Goal: Task Accomplishment & Management: Use online tool/utility

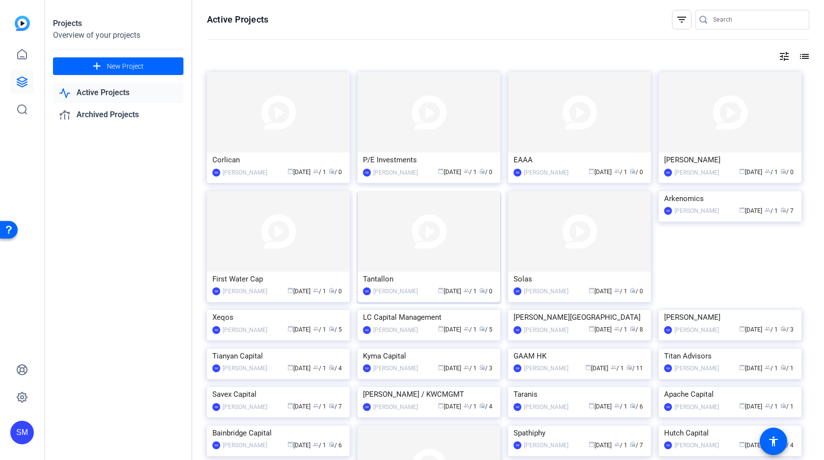
click at [421, 228] on img at bounding box center [429, 231] width 143 height 80
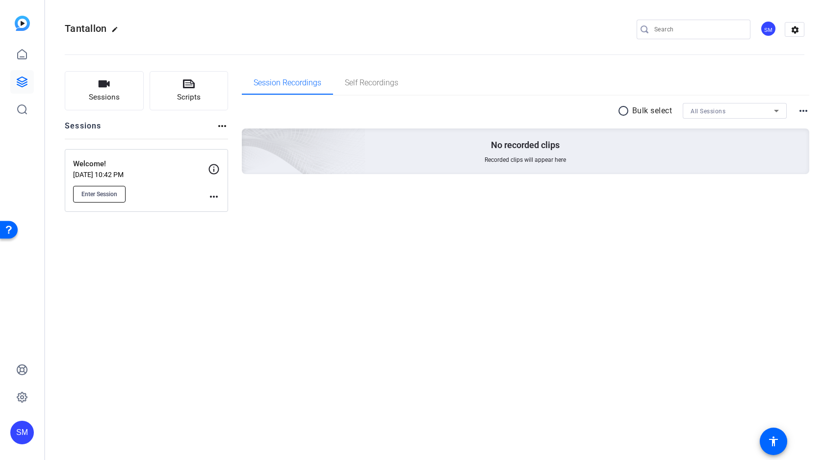
click at [104, 194] on span "Enter Session" at bounding box center [99, 194] width 36 height 8
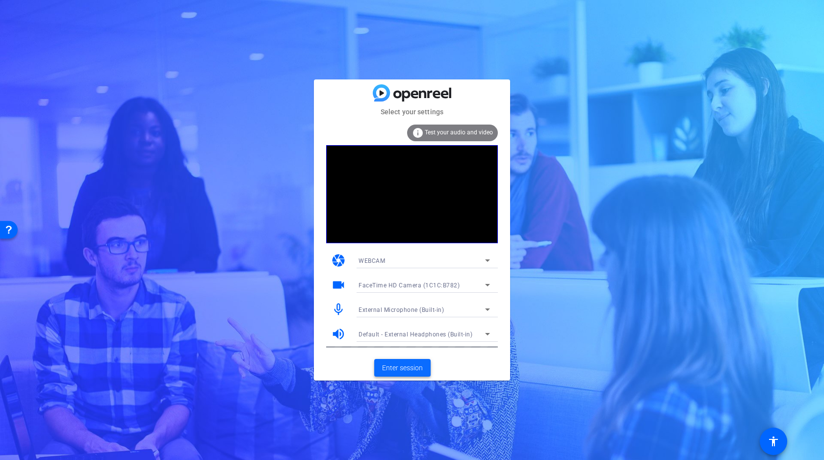
click at [407, 366] on span "Enter session" at bounding box center [402, 368] width 41 height 10
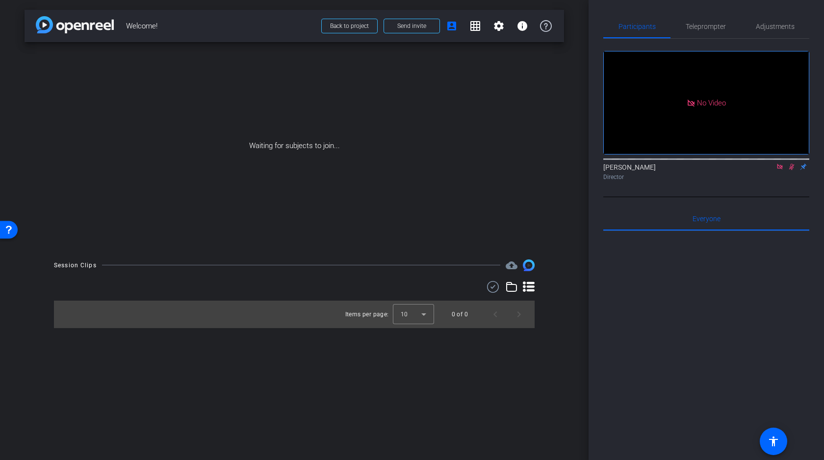
click at [779, 169] on icon at bounding box center [779, 166] width 5 height 5
click at [782, 170] on icon at bounding box center [780, 166] width 8 height 7
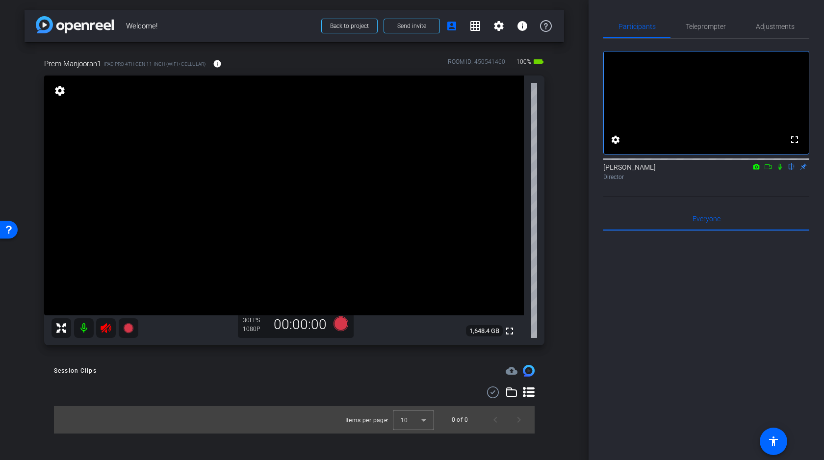
click at [85, 327] on mat-icon at bounding box center [84, 328] width 20 height 20
click at [108, 328] on icon at bounding box center [106, 328] width 12 height 12
click at [86, 325] on mat-icon at bounding box center [84, 328] width 20 height 20
click at [774, 25] on span "Adjustments" at bounding box center [775, 26] width 39 height 7
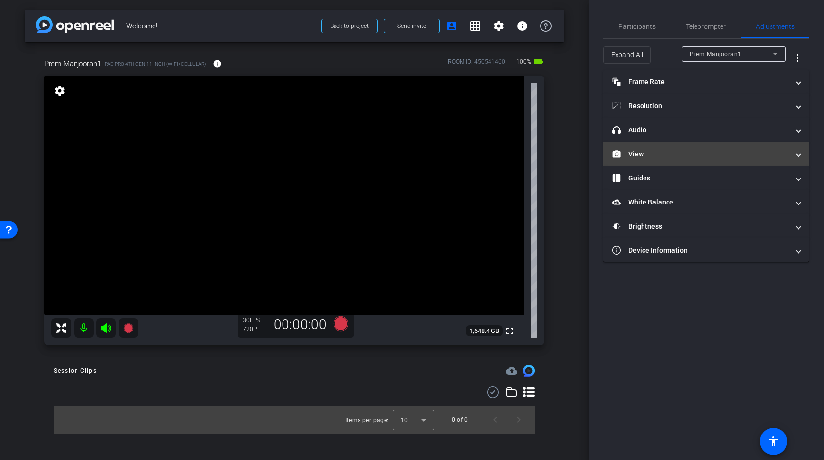
click at [673, 153] on mat-panel-title "View" at bounding box center [700, 154] width 177 height 10
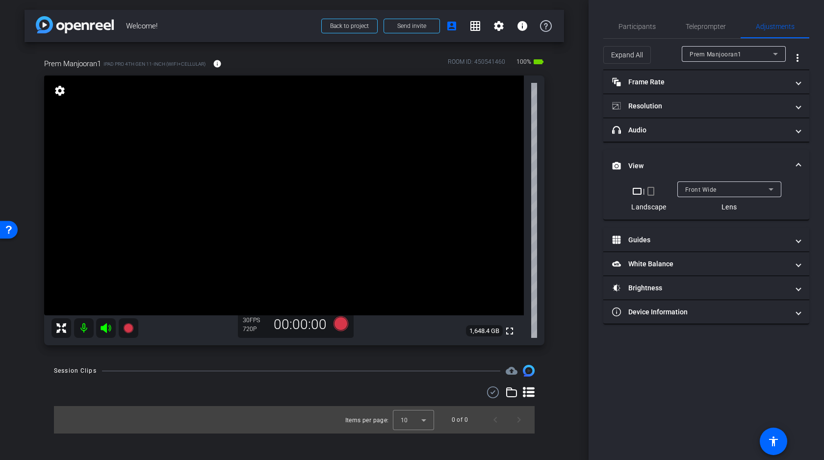
click at [739, 191] on div "Front Wide" at bounding box center [726, 189] width 83 height 12
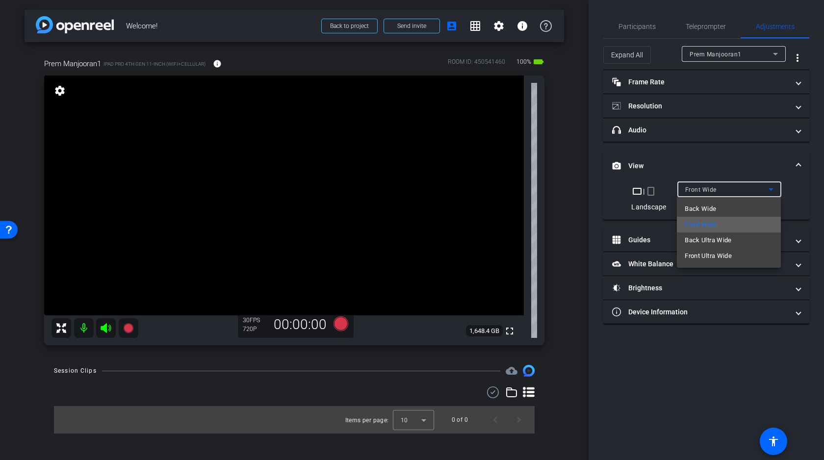
click at [714, 225] on span "Front Wide" at bounding box center [701, 225] width 32 height 12
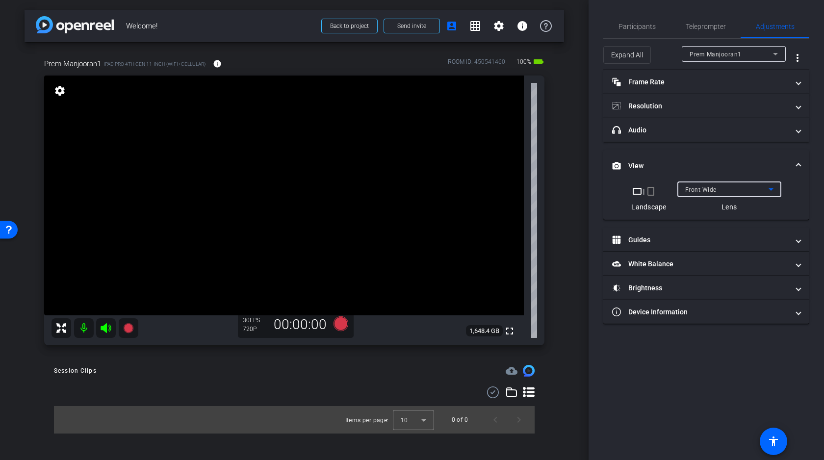
click at [580, 190] on div "arrow_back Welcome! Back to project Send invite account_box grid_on settings in…" at bounding box center [294, 230] width 589 height 460
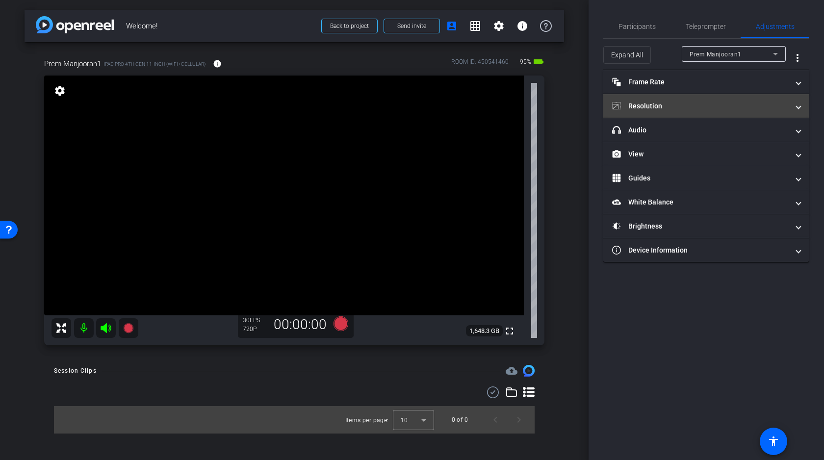
click at [680, 107] on mat-panel-title "Resolution" at bounding box center [700, 106] width 177 height 10
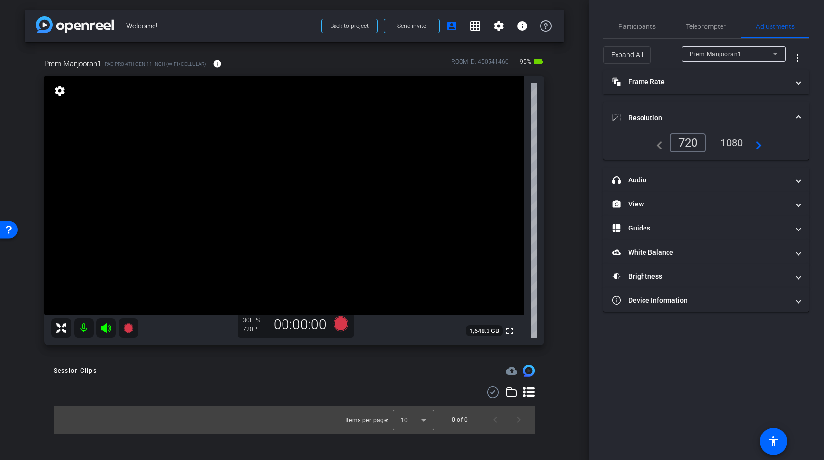
click at [734, 143] on div "1080" at bounding box center [731, 142] width 37 height 17
click at [408, 26] on span "Send invite" at bounding box center [411, 26] width 29 height 8
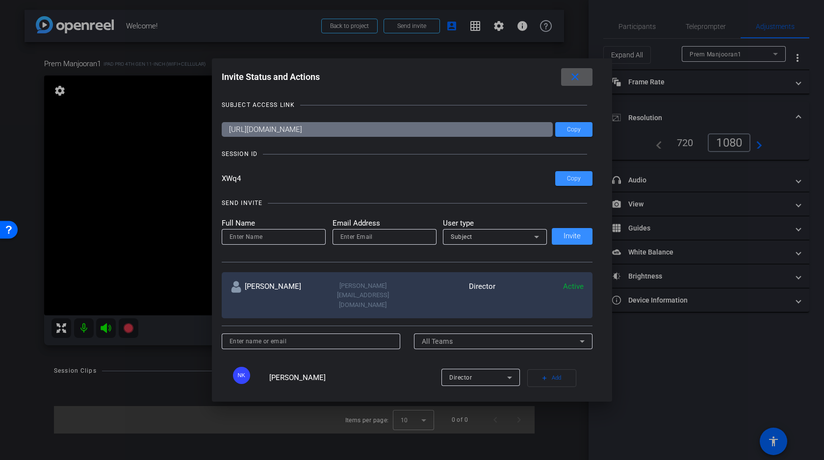
click at [580, 78] on mat-icon "close" at bounding box center [575, 77] width 12 height 12
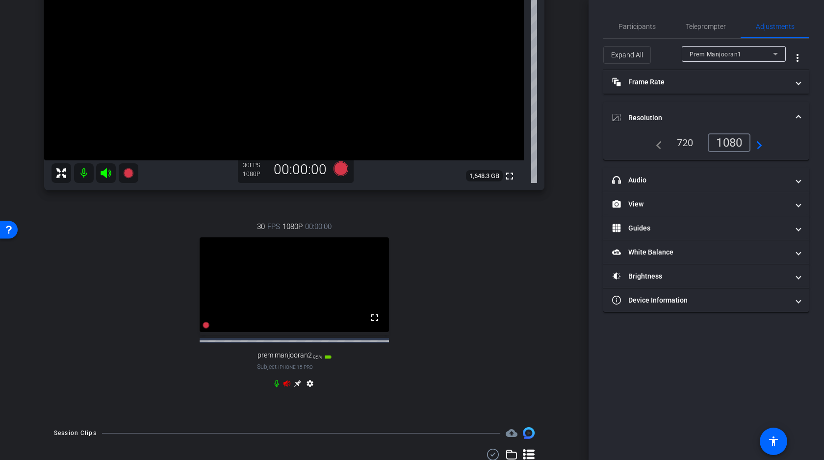
scroll to position [171, 0]
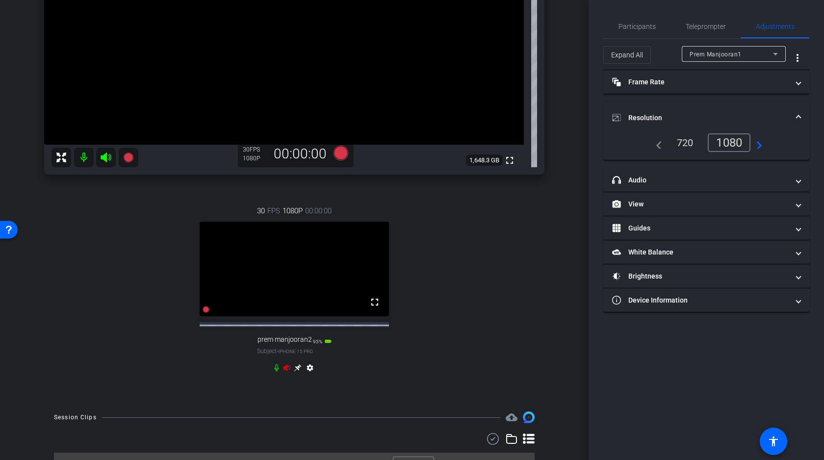
click at [278, 372] on icon at bounding box center [277, 368] width 8 height 8
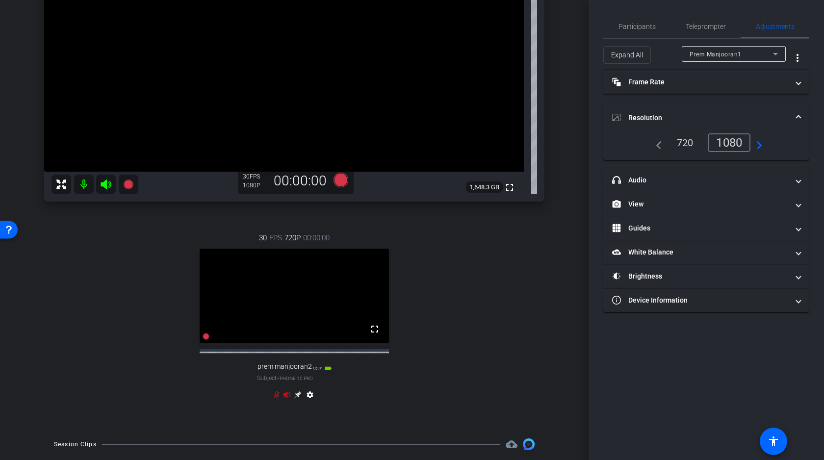
scroll to position [164, 0]
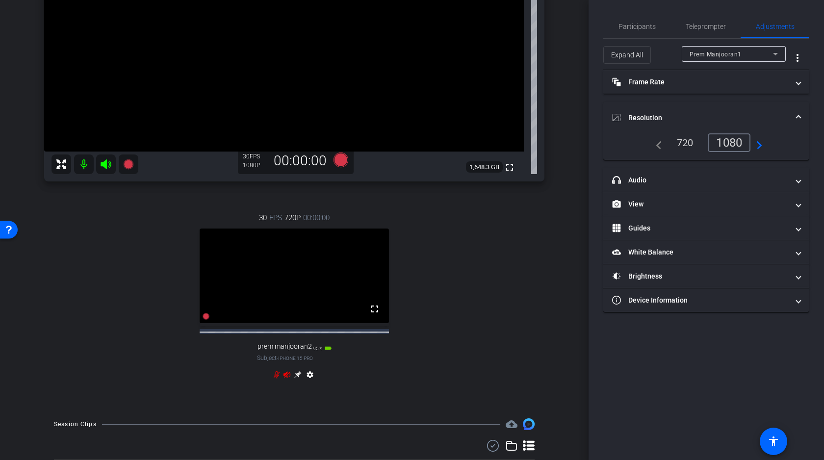
click at [298, 379] on icon at bounding box center [297, 374] width 7 height 7
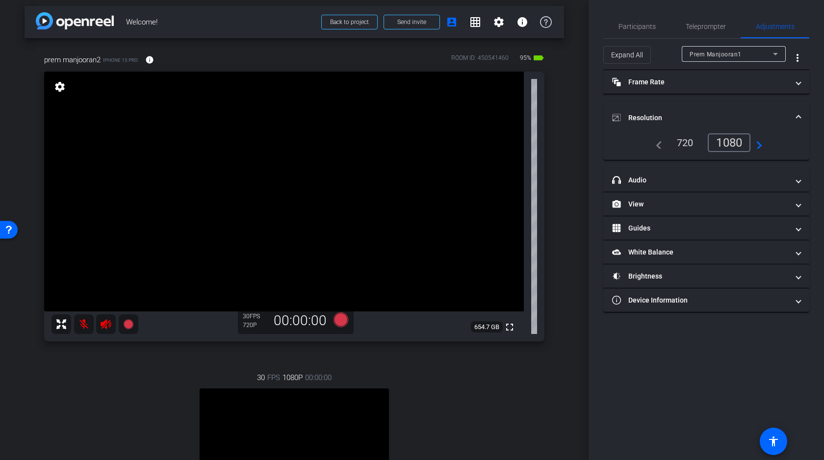
scroll to position [2, 0]
click at [717, 55] on span "Prem Manjooran1" at bounding box center [716, 54] width 52 height 7
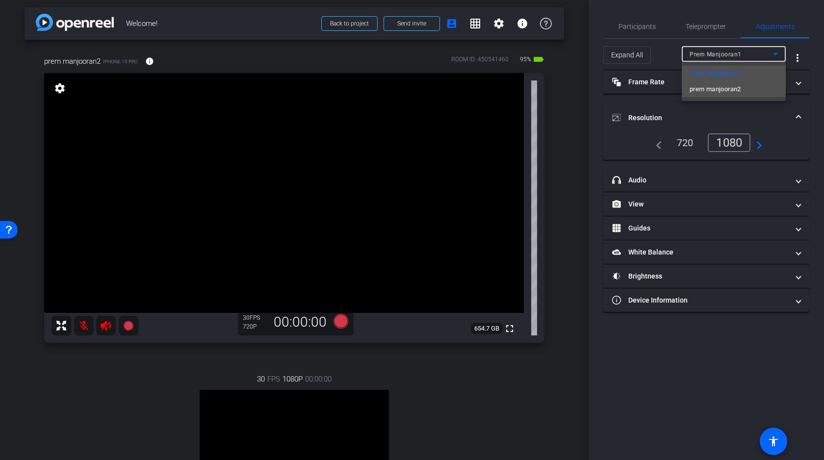
click at [734, 89] on span "prem manjooran2" at bounding box center [716, 89] width 52 height 12
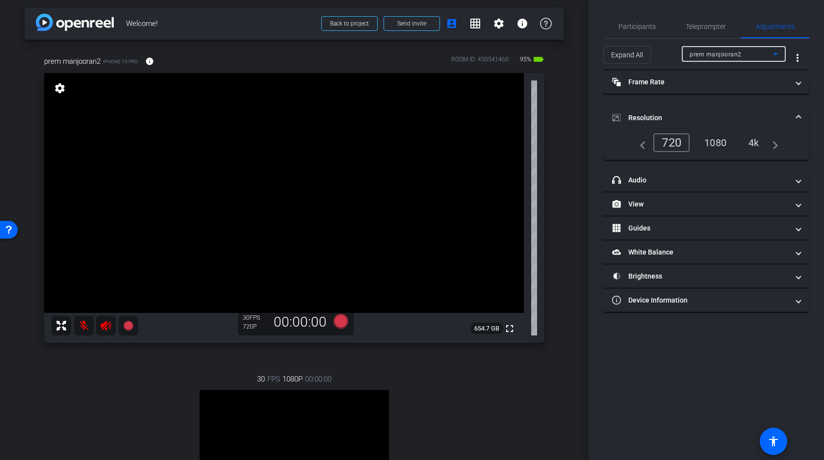
click at [755, 141] on div "4k" at bounding box center [754, 142] width 26 height 17
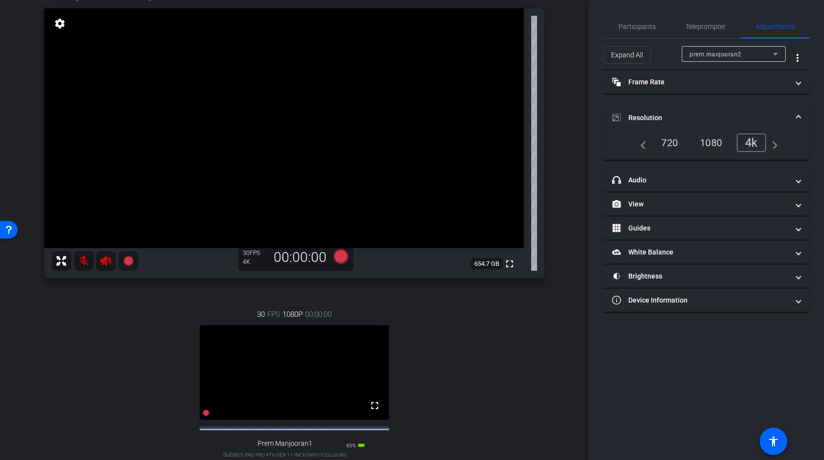
scroll to position [84, 0]
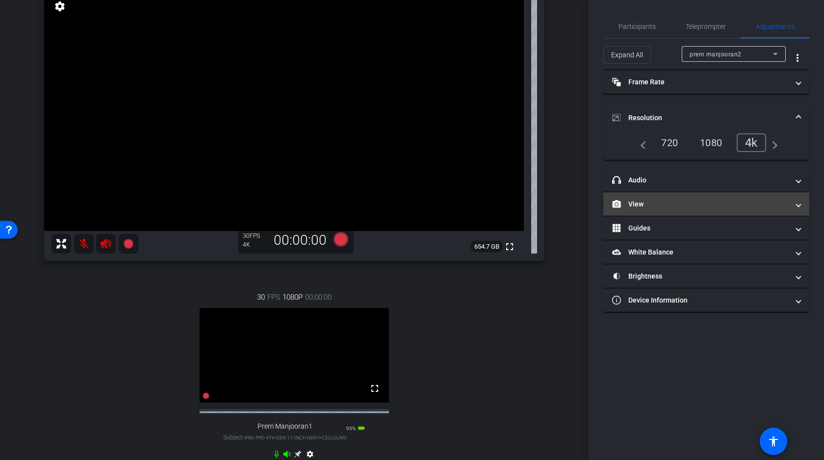
click at [679, 208] on mat-panel-title "View" at bounding box center [700, 204] width 177 height 10
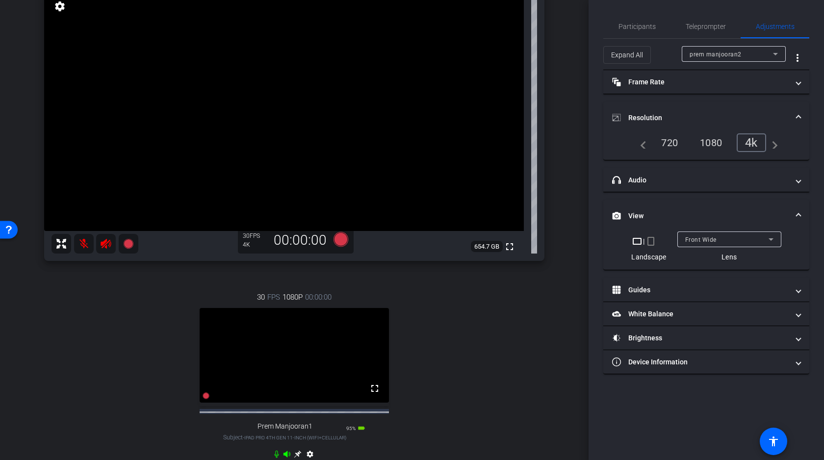
click at [718, 244] on div "Front Wide" at bounding box center [726, 240] width 83 height 12
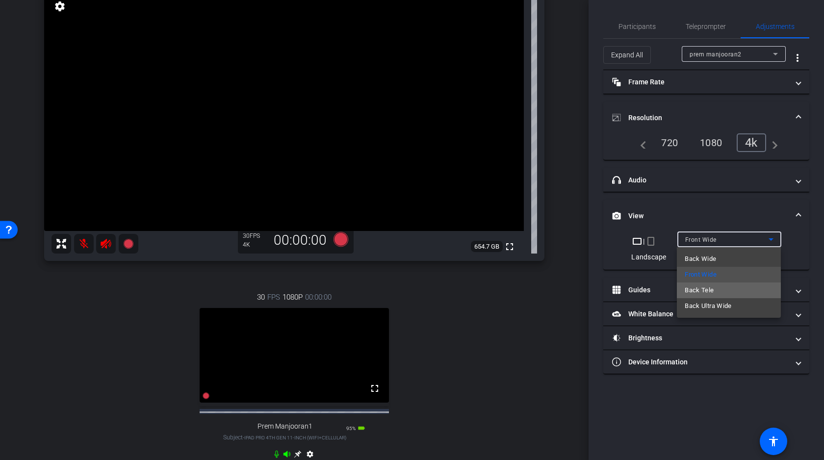
click at [705, 291] on span "Back Tele" at bounding box center [699, 291] width 29 height 12
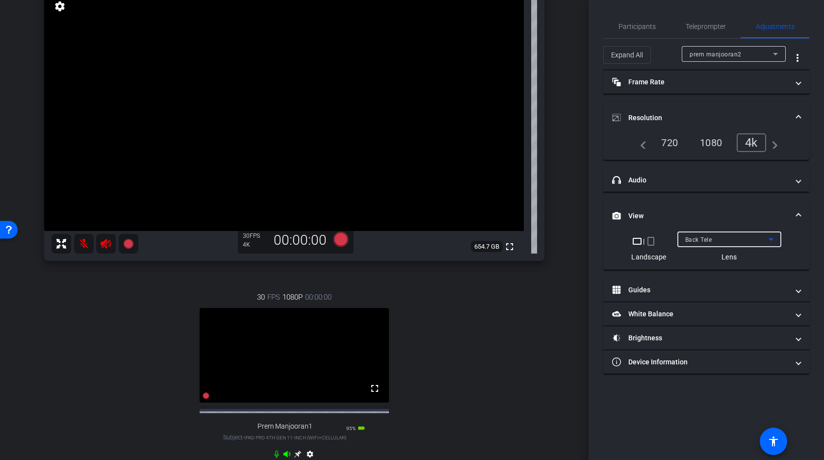
click at [699, 243] on div "Back Tele" at bounding box center [726, 240] width 83 height 12
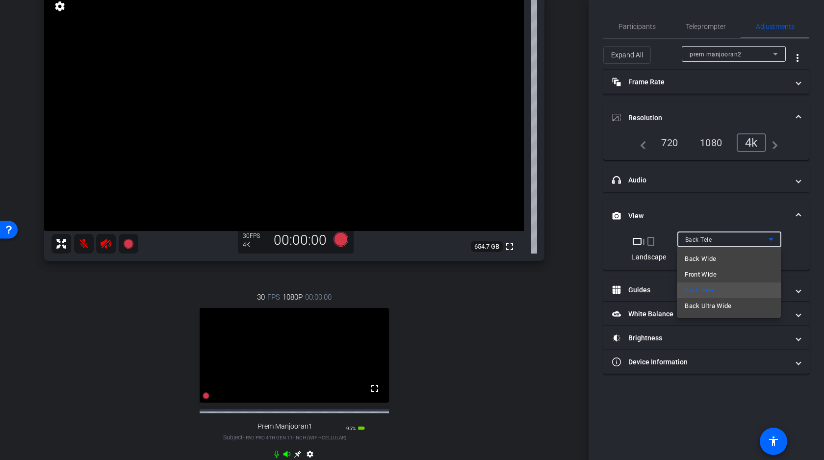
click at [702, 260] on span "Back Wide" at bounding box center [700, 259] width 31 height 12
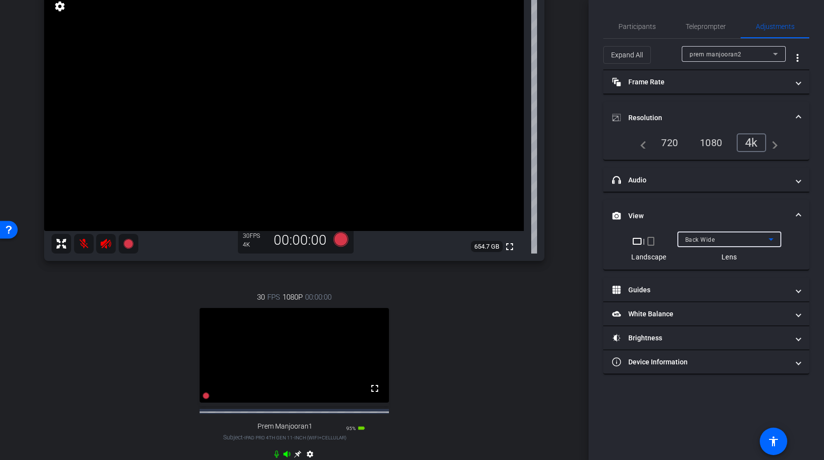
click at [280, 108] on video at bounding box center [284, 111] width 480 height 240
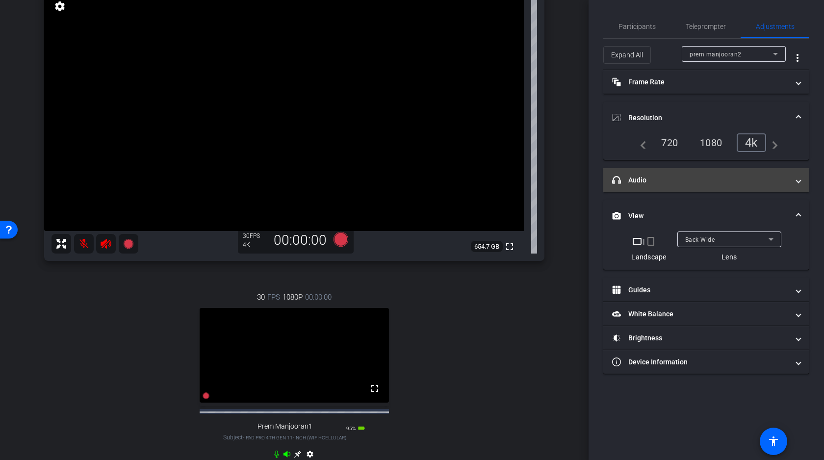
click at [714, 171] on mat-expansion-panel-header "headphone icon Audio" at bounding box center [706, 180] width 206 height 24
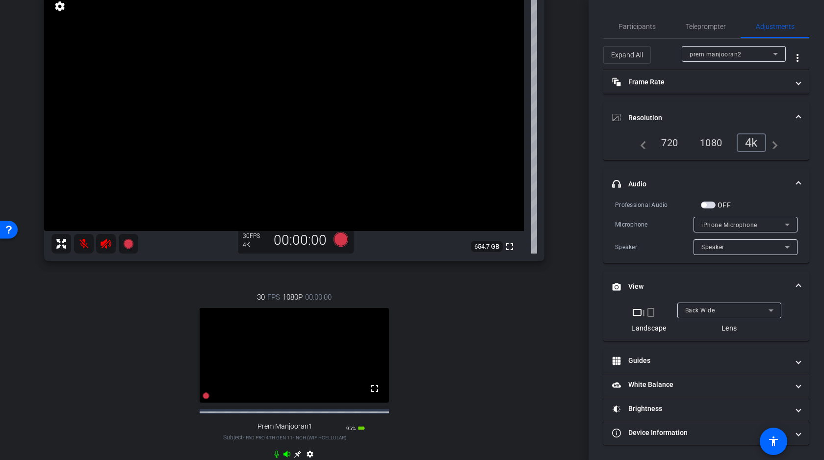
click at [711, 206] on span "button" at bounding box center [708, 205] width 15 height 7
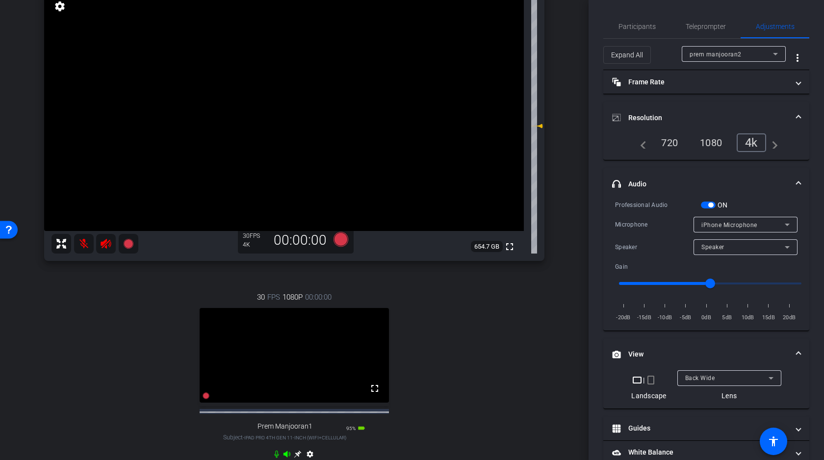
scroll to position [37, 0]
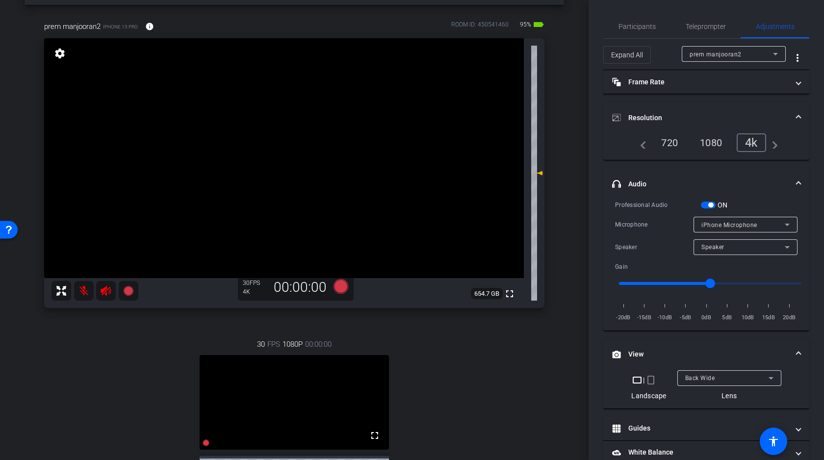
click at [416, 158] on video at bounding box center [284, 158] width 480 height 240
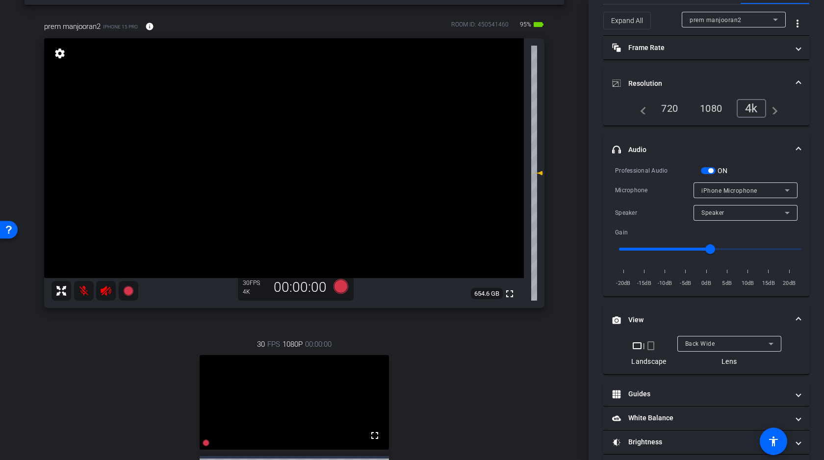
scroll to position [46, 0]
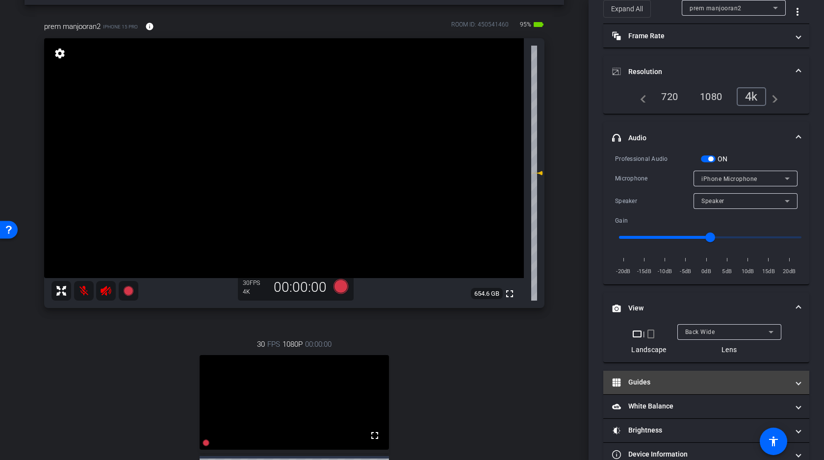
click at [687, 382] on mat-panel-title "Guides" at bounding box center [700, 382] width 177 height 10
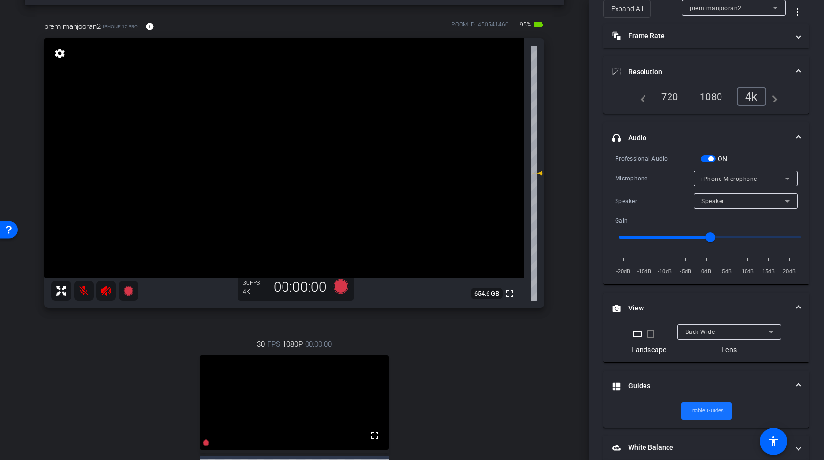
click at [702, 409] on span "Enable Guides" at bounding box center [706, 411] width 35 height 15
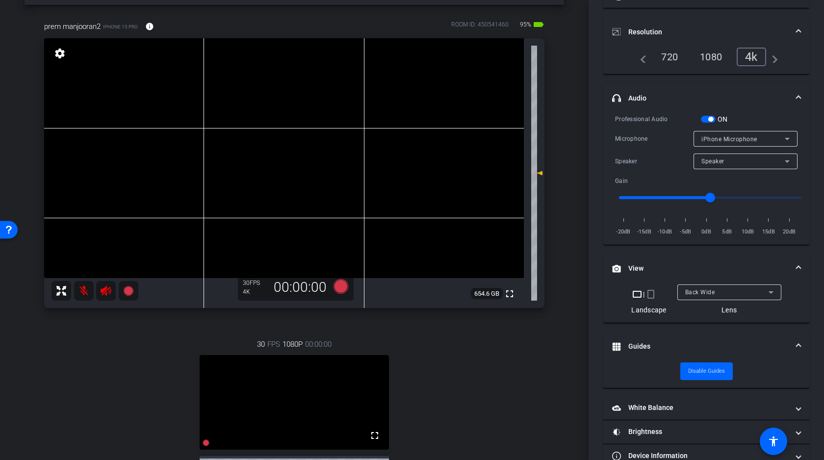
scroll to position [108, 0]
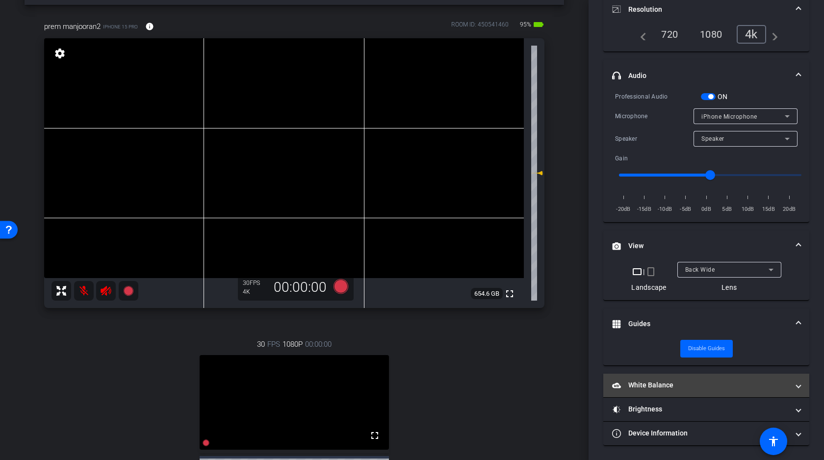
click at [652, 384] on mat-panel-title "White Balance White Balance" at bounding box center [700, 385] width 177 height 10
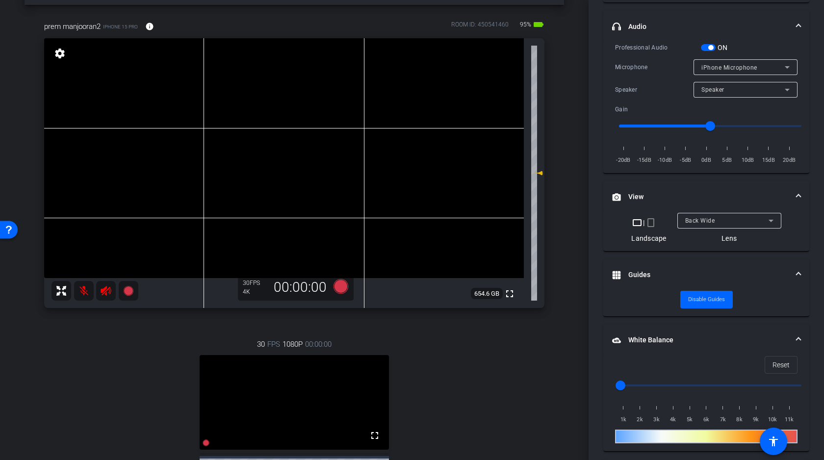
scroll to position [161, 0]
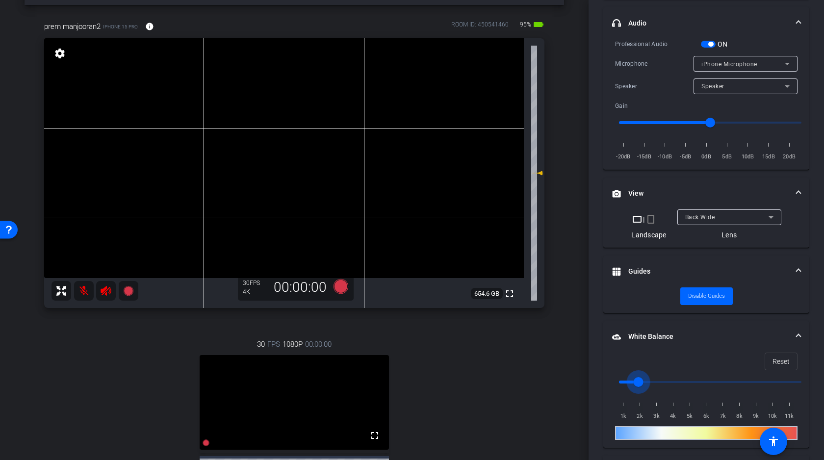
drag, startPoint x: 623, startPoint y: 380, endPoint x: 638, endPoint y: 380, distance: 15.2
click at [638, 380] on input "range" at bounding box center [710, 382] width 203 height 22
drag, startPoint x: 638, startPoint y: 380, endPoint x: 647, endPoint y: 380, distance: 9.3
click at [647, 380] on input "range" at bounding box center [710, 382] width 203 height 22
drag, startPoint x: 647, startPoint y: 380, endPoint x: 627, endPoint y: 379, distance: 20.1
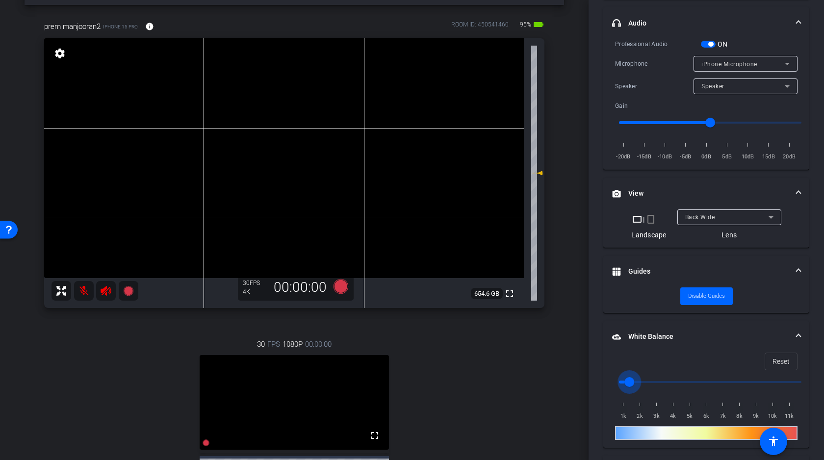
click at [627, 379] on input "range" at bounding box center [710, 382] width 203 height 22
drag, startPoint x: 627, startPoint y: 379, endPoint x: 635, endPoint y: 378, distance: 8.4
click at [635, 378] on input "range" at bounding box center [710, 382] width 203 height 22
type input "1500"
click at [631, 378] on input "range" at bounding box center [710, 382] width 203 height 22
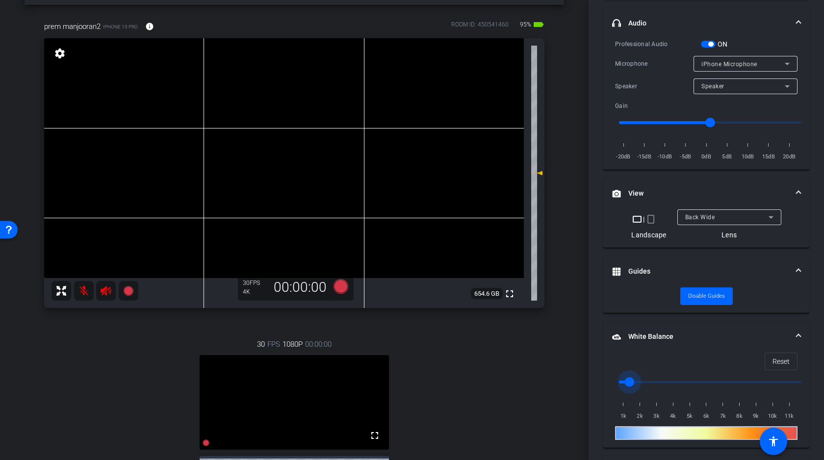
scroll to position [219, 0]
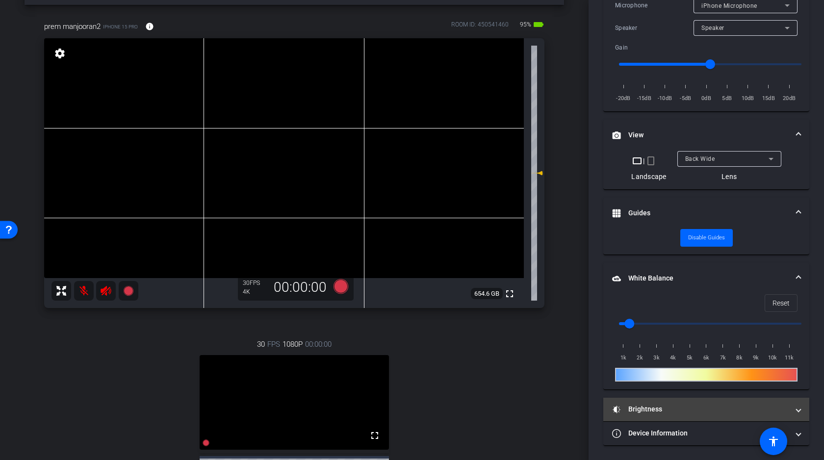
click at [655, 409] on mat-panel-title "Brightness" at bounding box center [700, 409] width 177 height 10
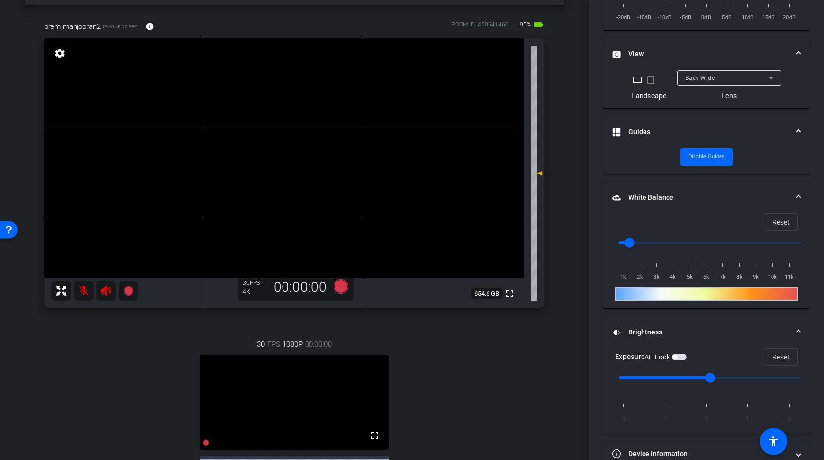
scroll to position [310, 0]
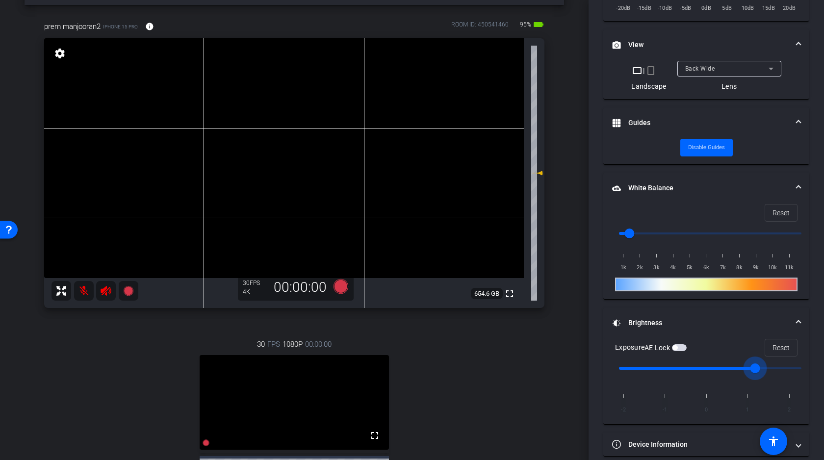
drag, startPoint x: 711, startPoint y: 365, endPoint x: 744, endPoint y: 364, distance: 32.4
type input "1"
click at [744, 364] on input "range" at bounding box center [710, 369] width 203 height 22
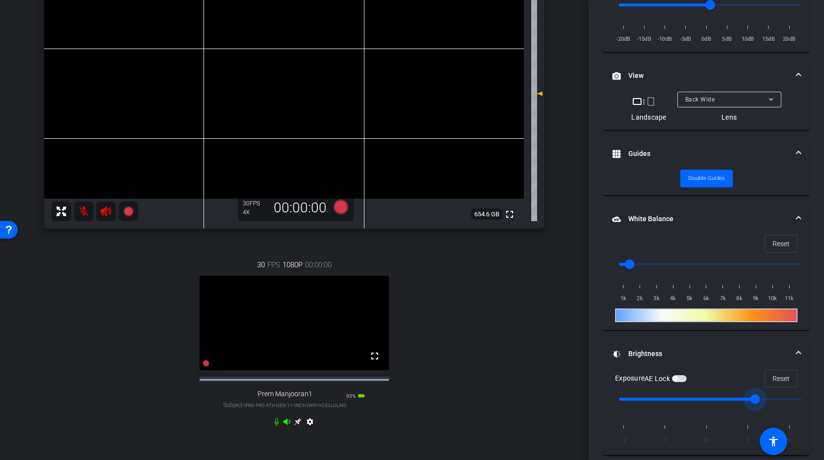
scroll to position [277, 0]
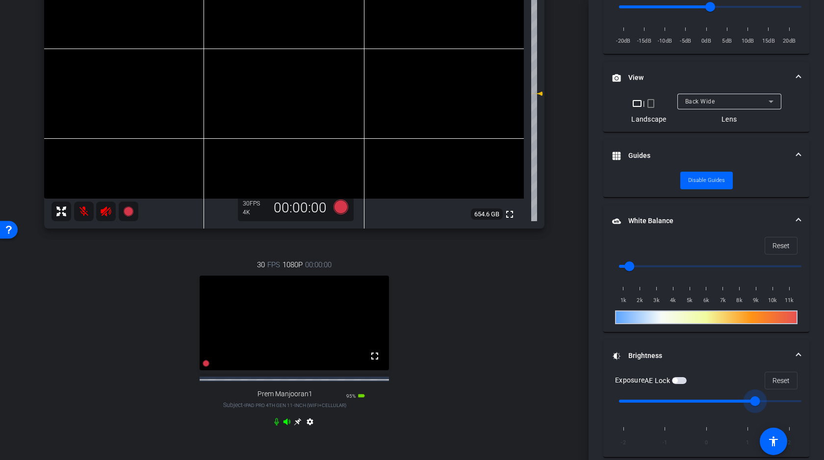
click at [700, 104] on span "Back Wide" at bounding box center [700, 101] width 30 height 7
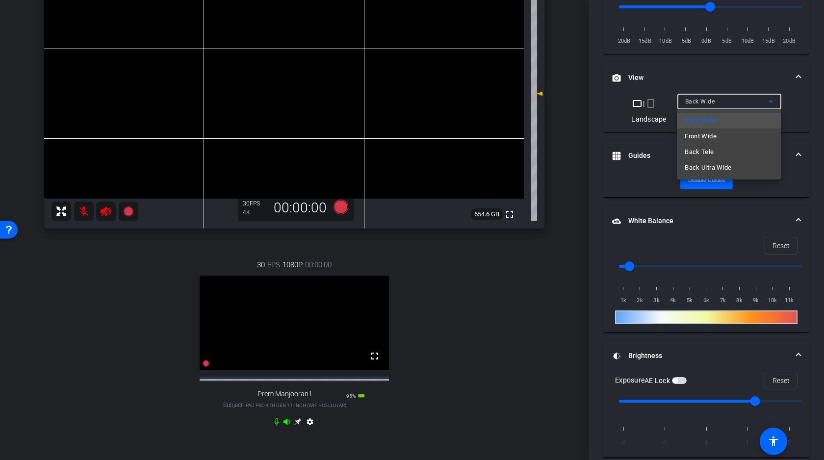
click at [701, 75] on div at bounding box center [412, 230] width 824 height 460
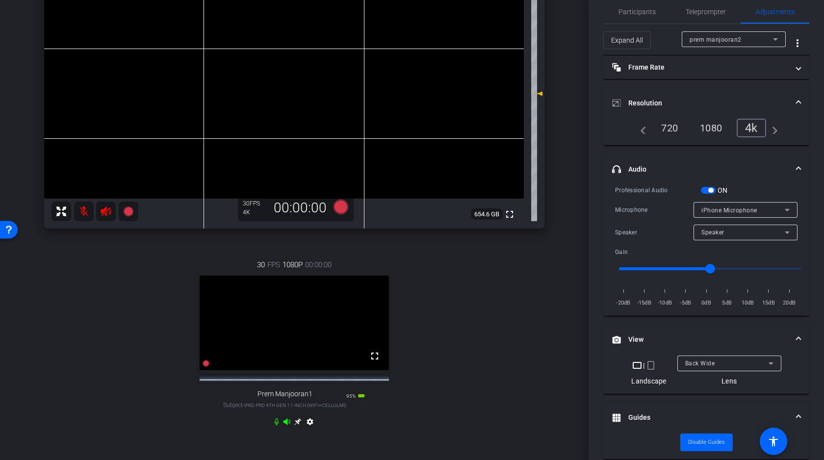
scroll to position [0, 0]
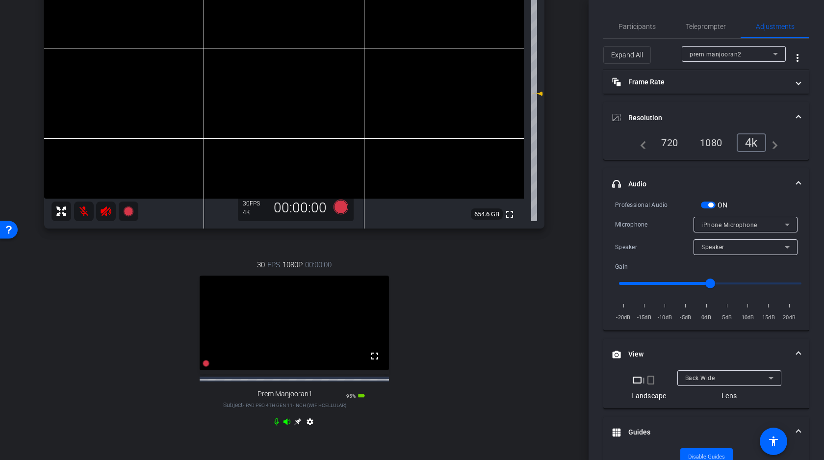
click at [725, 55] on span "prem manjooran2" at bounding box center [716, 54] width 52 height 7
click at [720, 73] on span "Prem Manjooran1" at bounding box center [716, 74] width 52 height 12
type input "1000"
type input "0"
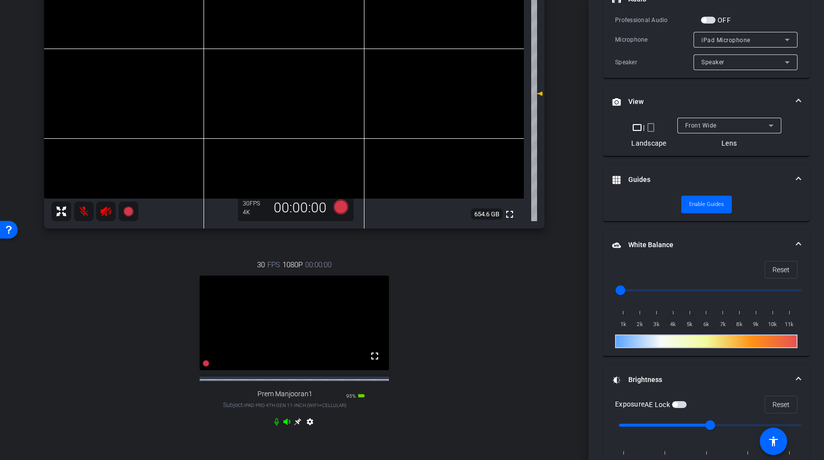
scroll to position [253, 0]
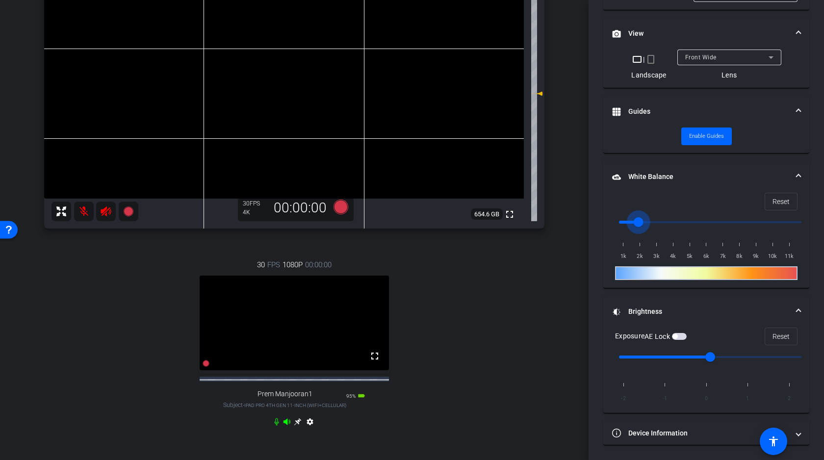
drag, startPoint x: 622, startPoint y: 223, endPoint x: 638, endPoint y: 220, distance: 16.0
click at [638, 220] on input "range" at bounding box center [710, 222] width 203 height 22
drag, startPoint x: 638, startPoint y: 220, endPoint x: 646, endPoint y: 220, distance: 7.8
click at [646, 220] on input "range" at bounding box center [710, 222] width 203 height 22
drag, startPoint x: 646, startPoint y: 220, endPoint x: 626, endPoint y: 220, distance: 19.1
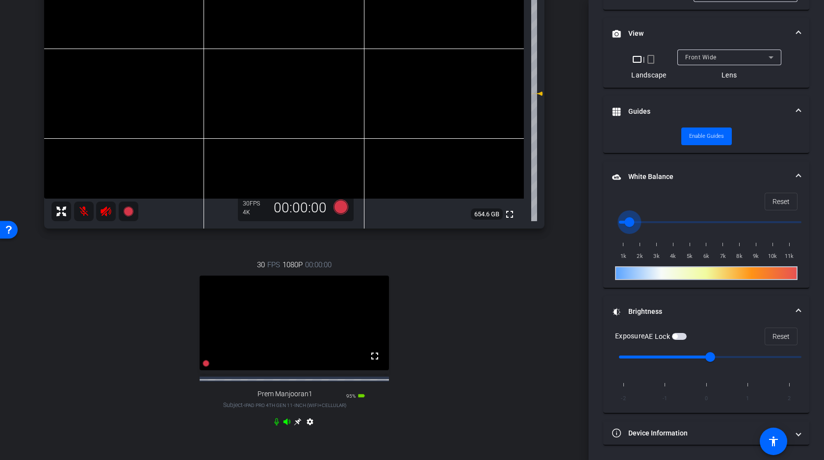
type input "1500"
click at [626, 220] on input "range" at bounding box center [710, 222] width 203 height 22
drag, startPoint x: 710, startPoint y: 354, endPoint x: 736, endPoint y: 355, distance: 26.0
click at [736, 355] on input "range" at bounding box center [710, 357] width 203 height 22
drag, startPoint x: 755, startPoint y: 355, endPoint x: 668, endPoint y: 364, distance: 87.7
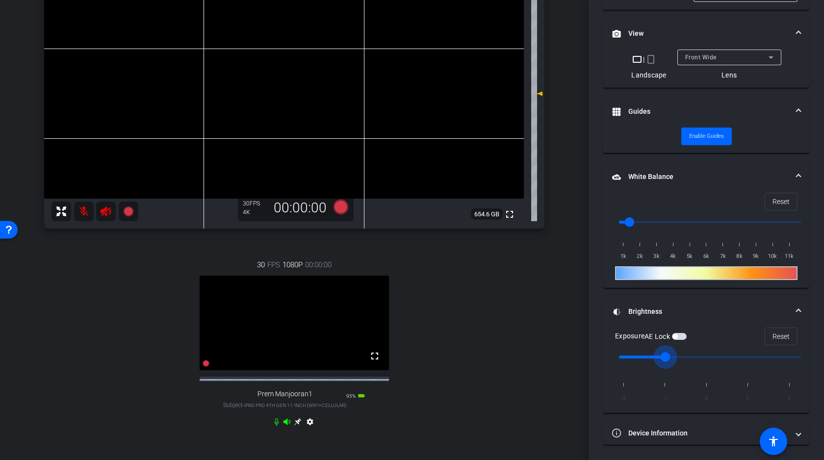
click at [668, 364] on input "range" at bounding box center [710, 357] width 203 height 22
drag, startPoint x: 668, startPoint y: 364, endPoint x: 690, endPoint y: 362, distance: 22.2
click at [690, 362] on input "range" at bounding box center [710, 357] width 203 height 22
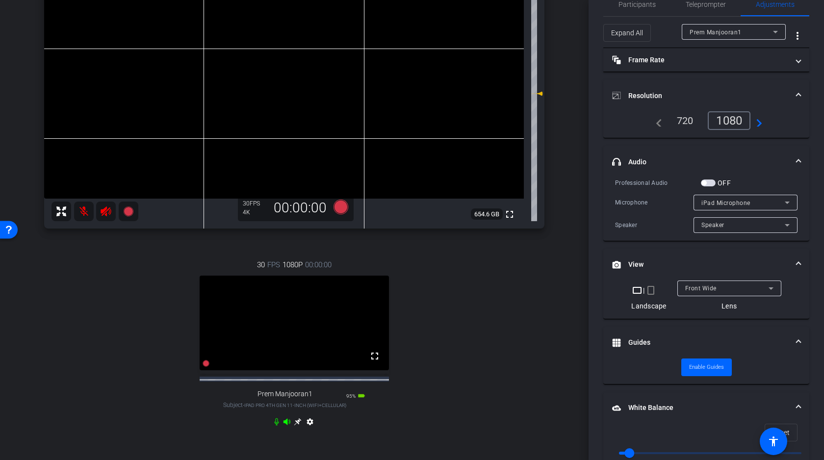
scroll to position [0, 0]
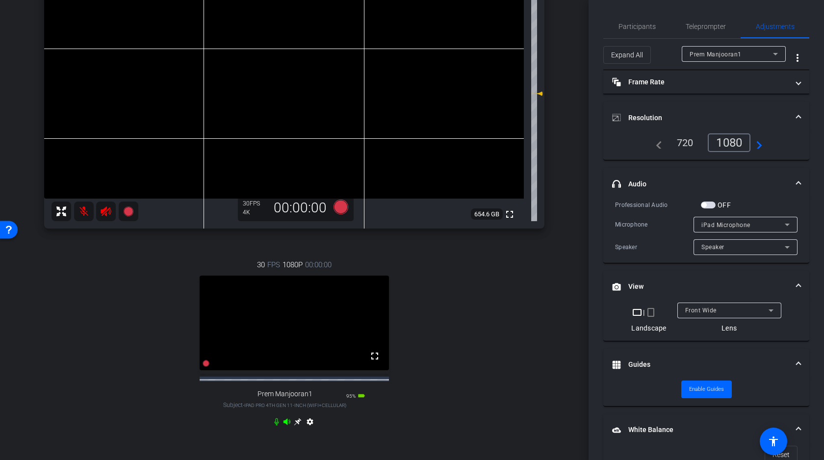
click at [721, 46] on div "Prem Manjooran1" at bounding box center [734, 54] width 88 height 16
click at [715, 88] on span "prem manjooran2" at bounding box center [716, 89] width 52 height 12
type input "1"
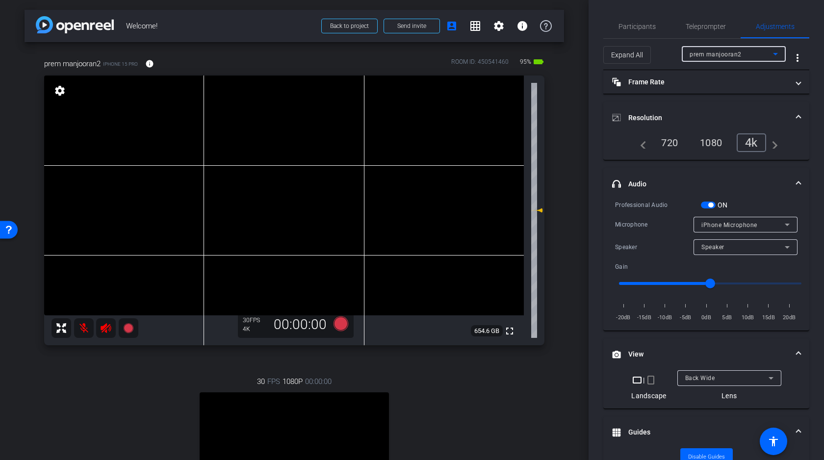
click at [411, 199] on video at bounding box center [284, 196] width 480 height 240
click at [342, 324] on icon at bounding box center [341, 323] width 15 height 15
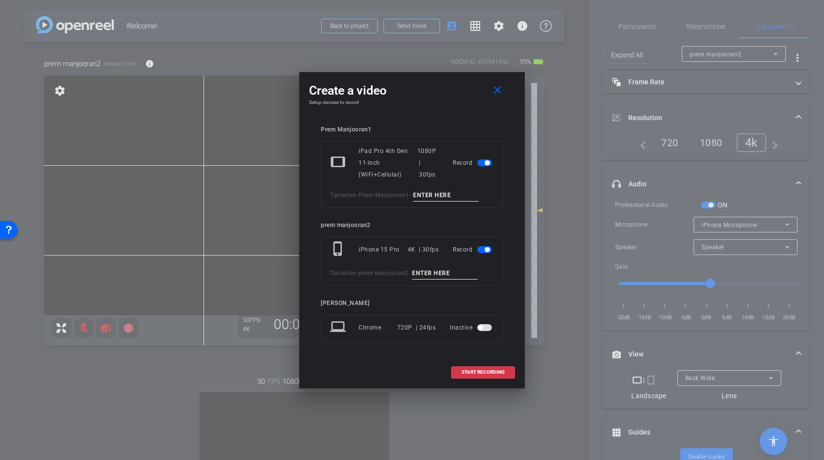
click at [441, 194] on input at bounding box center [446, 195] width 66 height 12
type input "A"
click at [436, 272] on input at bounding box center [445, 273] width 66 height 12
type input "A"
click at [478, 371] on span "START RECORDING" at bounding box center [483, 372] width 43 height 5
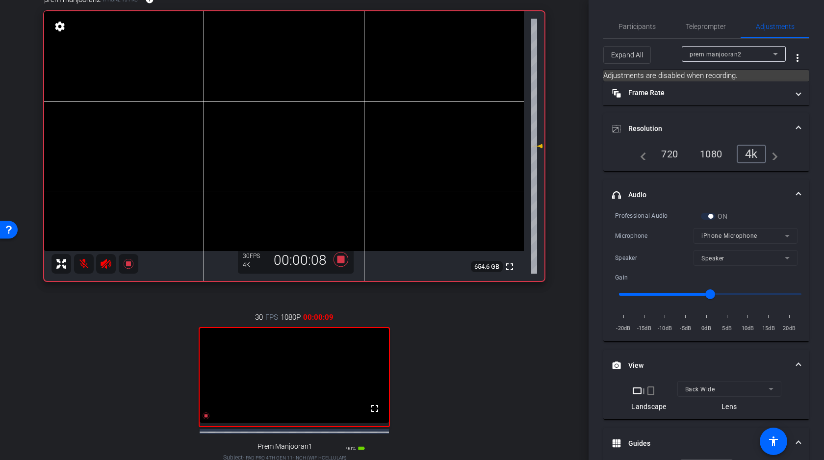
scroll to position [62, 0]
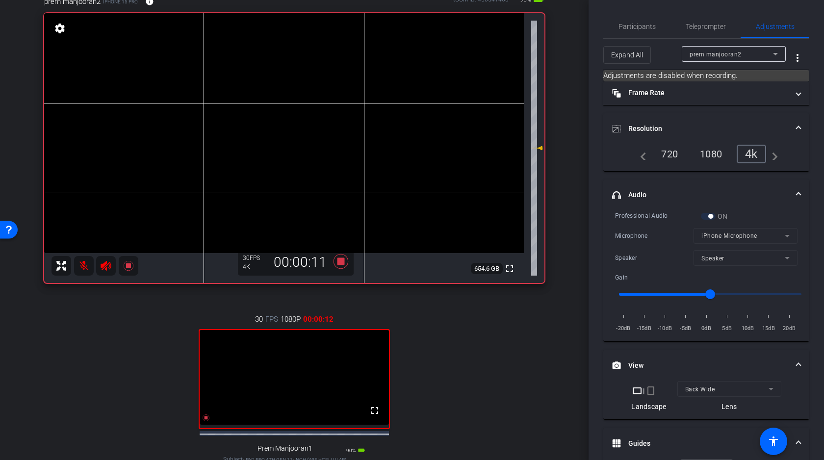
click at [412, 133] on video at bounding box center [284, 133] width 480 height 240
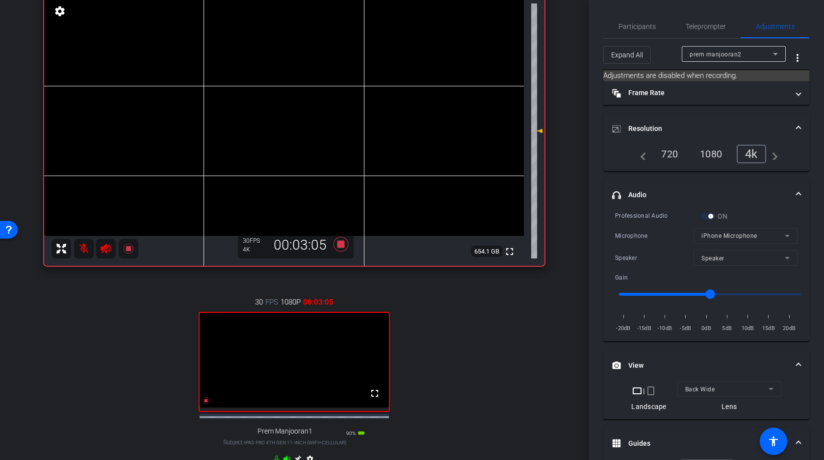
scroll to position [60, 0]
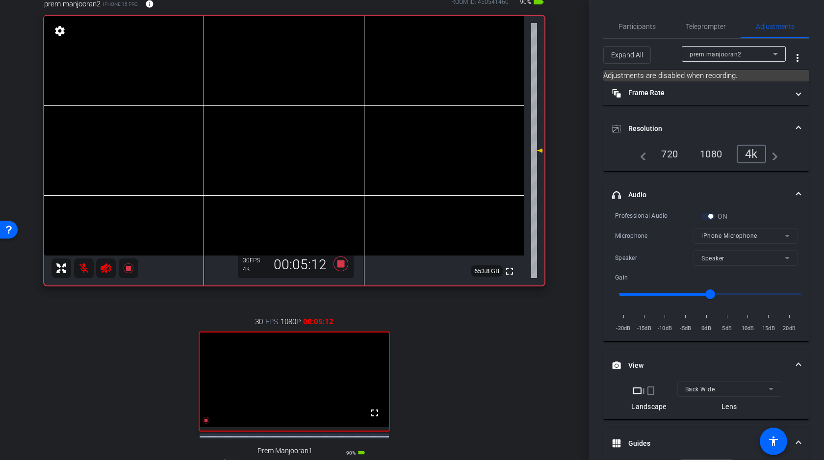
click at [412, 136] on video at bounding box center [284, 136] width 480 height 240
click at [411, 135] on video at bounding box center [284, 136] width 480 height 240
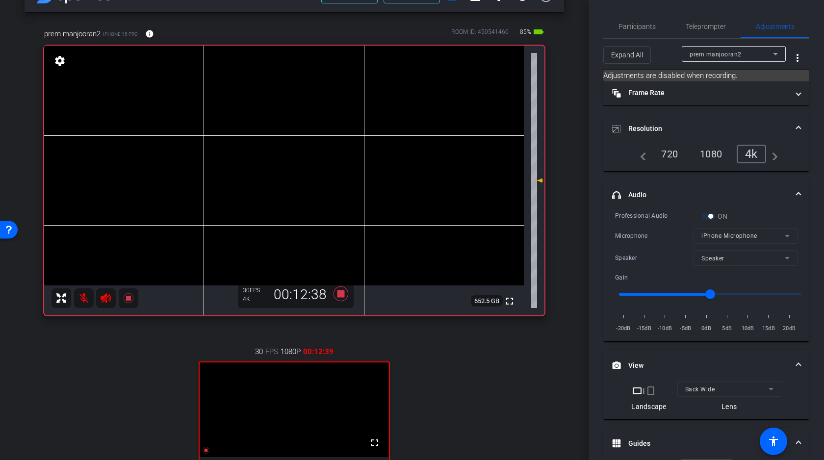
scroll to position [29, 0]
click at [417, 169] on video at bounding box center [284, 166] width 480 height 240
click at [411, 165] on video at bounding box center [284, 166] width 480 height 240
click at [410, 172] on video at bounding box center [284, 166] width 480 height 240
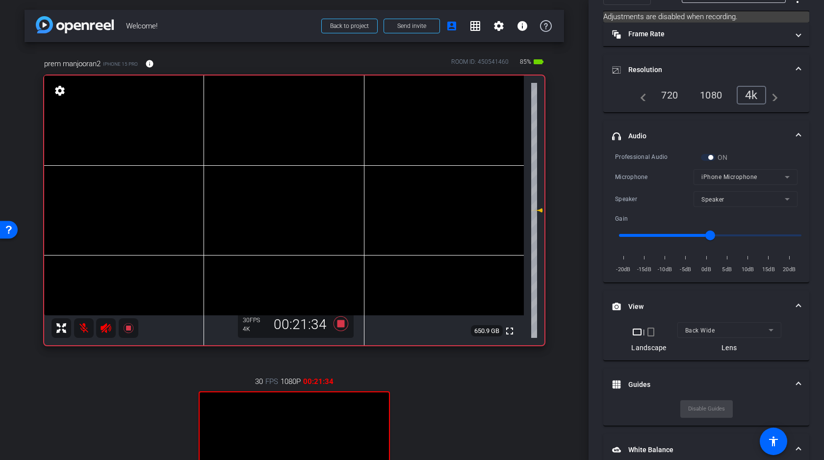
scroll to position [0, 0]
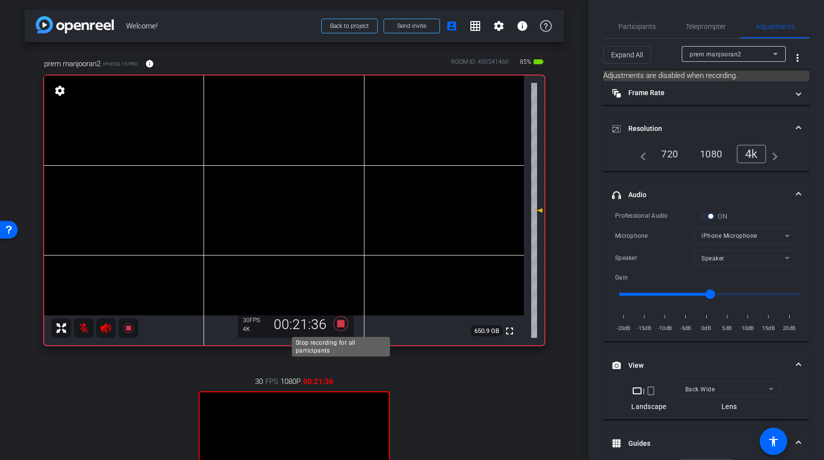
click at [340, 323] on icon at bounding box center [341, 323] width 15 height 15
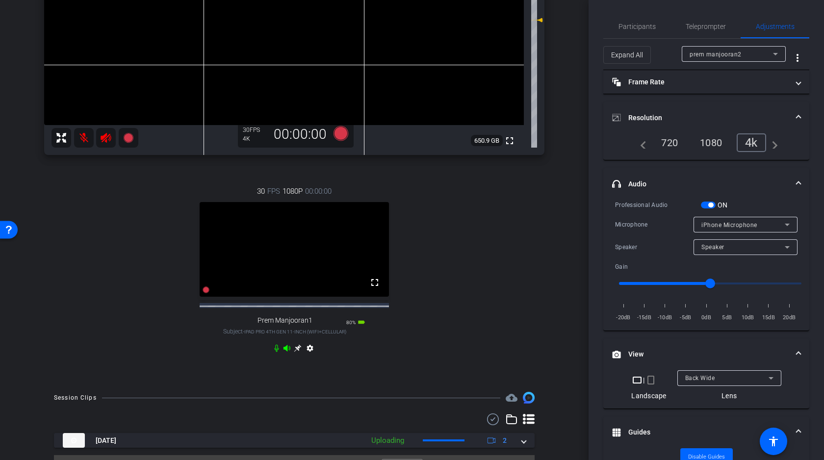
scroll to position [222, 0]
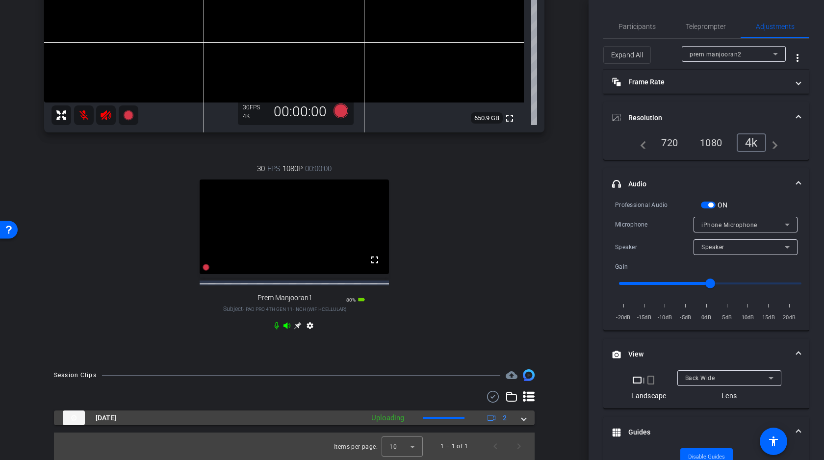
click at [524, 416] on span at bounding box center [524, 418] width 4 height 10
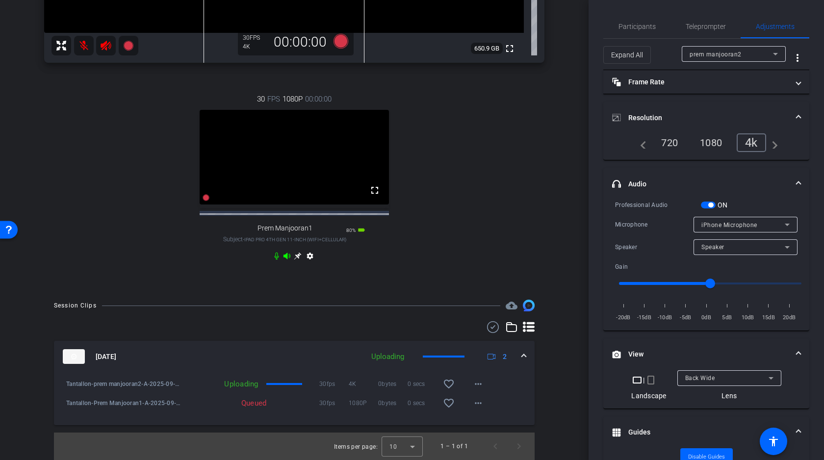
scroll to position [291, 0]
click at [474, 381] on mat-icon "more_horiz" at bounding box center [478, 384] width 12 height 12
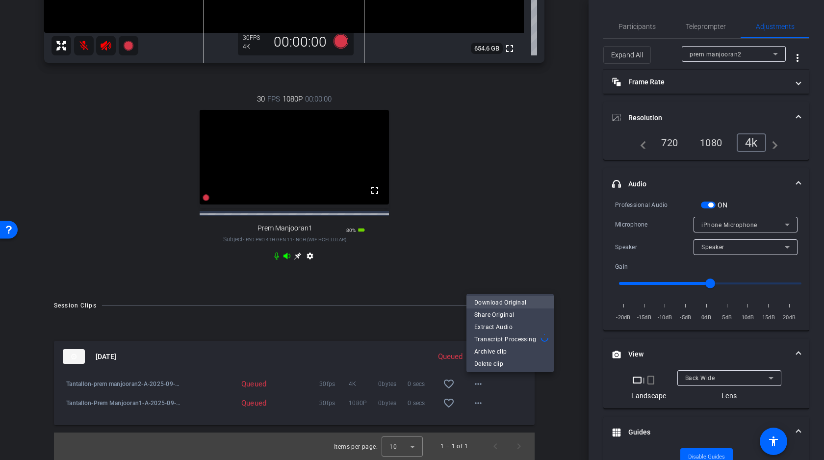
click at [501, 304] on span "Download Original" at bounding box center [510, 303] width 72 height 12
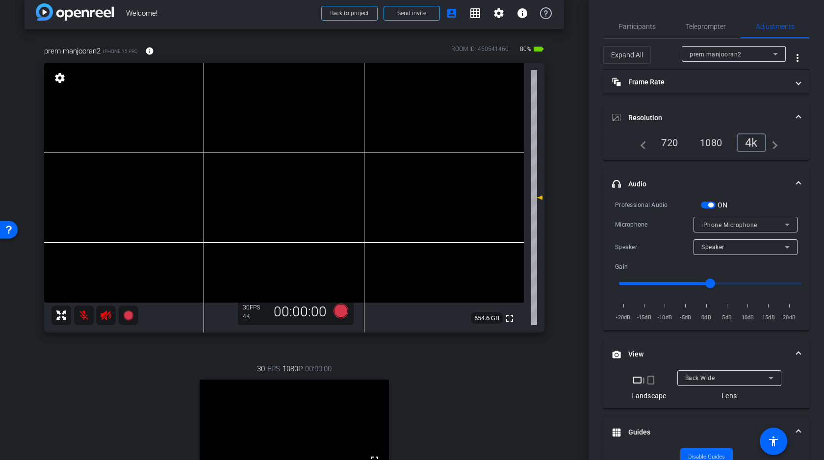
scroll to position [0, 0]
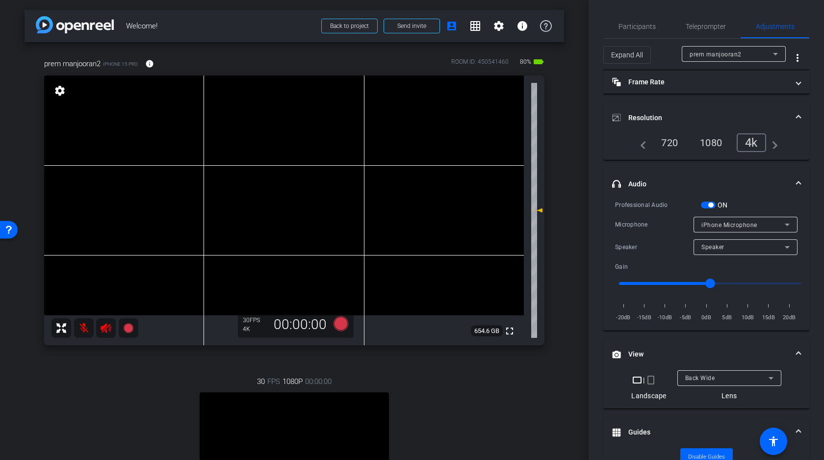
click at [567, 218] on div "arrow_back Welcome! Back to project Send invite account_box grid_on settings in…" at bounding box center [294, 230] width 589 height 460
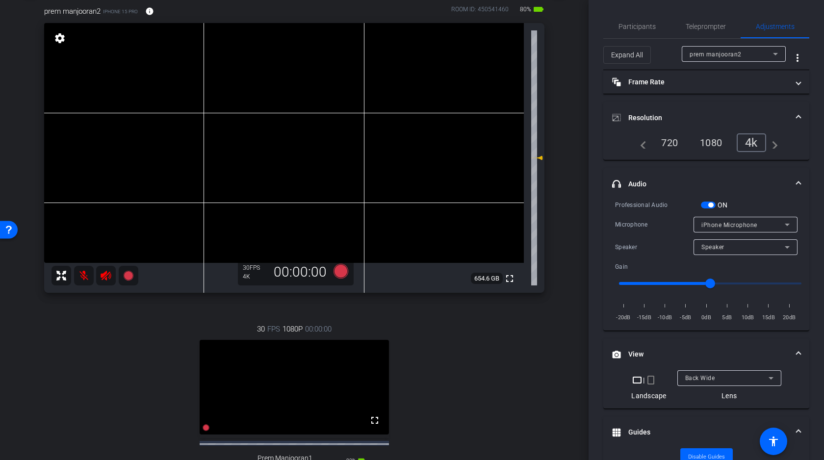
scroll to position [56, 0]
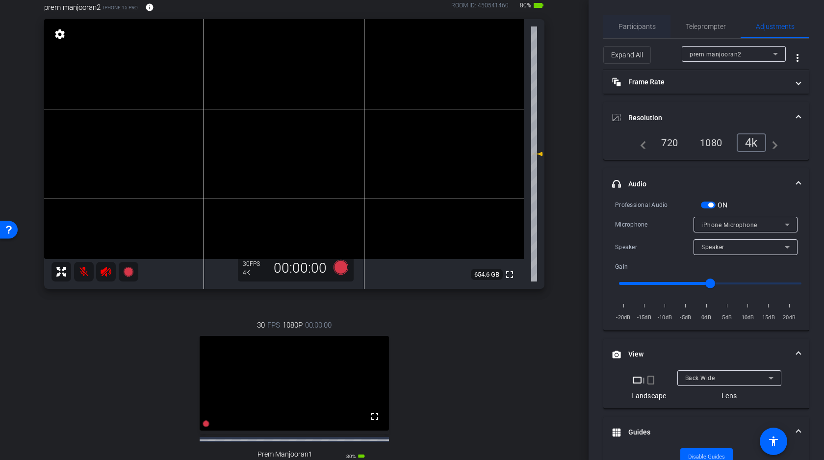
click at [634, 23] on span "Participants" at bounding box center [637, 26] width 37 height 7
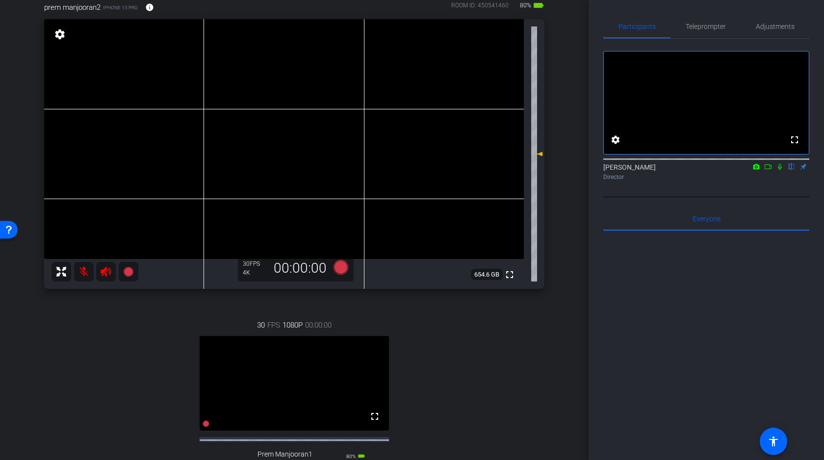
click at [766, 170] on icon at bounding box center [768, 166] width 8 height 7
click at [792, 170] on icon at bounding box center [792, 167] width 4 height 6
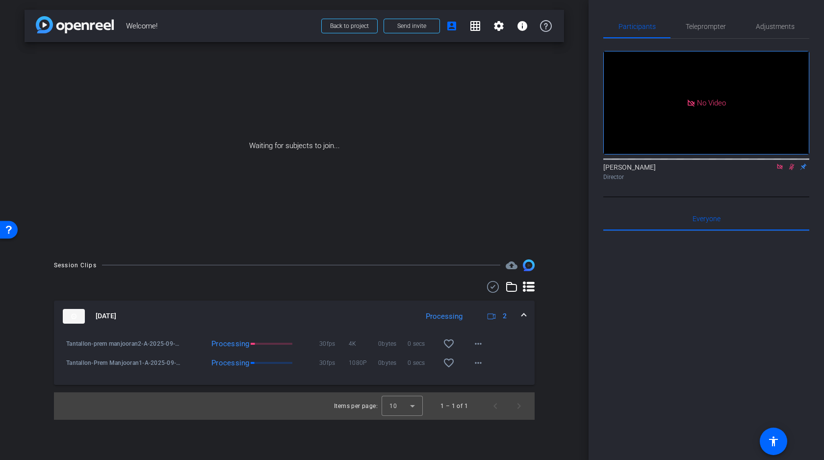
scroll to position [0, 0]
click at [476, 364] on mat-icon "more_horiz" at bounding box center [478, 363] width 12 height 12
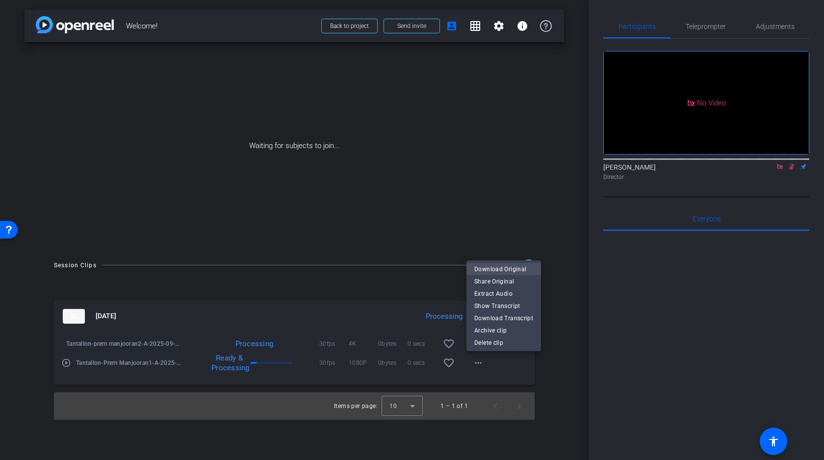
click at [505, 272] on span "Download Original" at bounding box center [503, 269] width 59 height 12
